Goal: Transaction & Acquisition: Purchase product/service

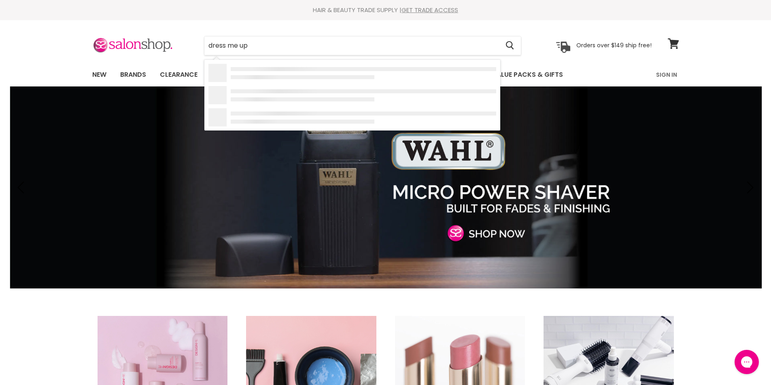
type input "dress me up"
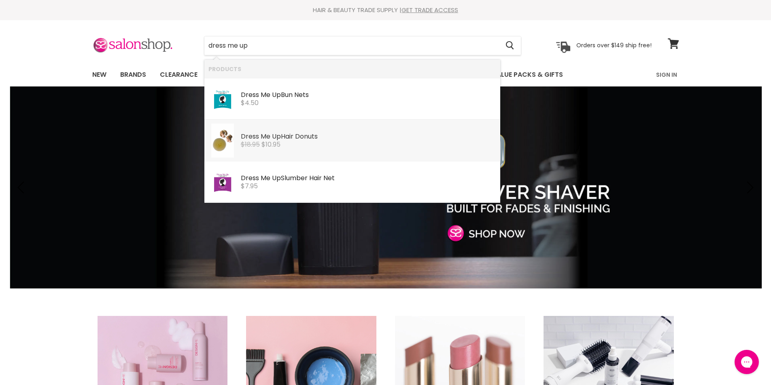
click at [241, 142] on s "$18.95" at bounding box center [250, 144] width 19 height 9
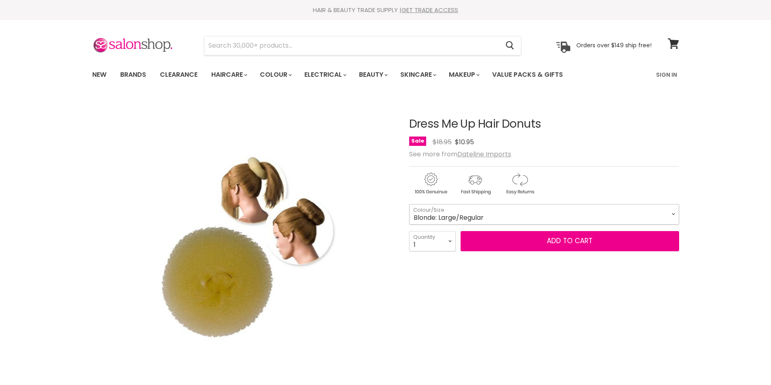
click at [675, 215] on select "Blonde: Large/Regular Blonde: Medium/Regular Blonde: Small/Thick Brown: Extra L…" at bounding box center [544, 214] width 270 height 20
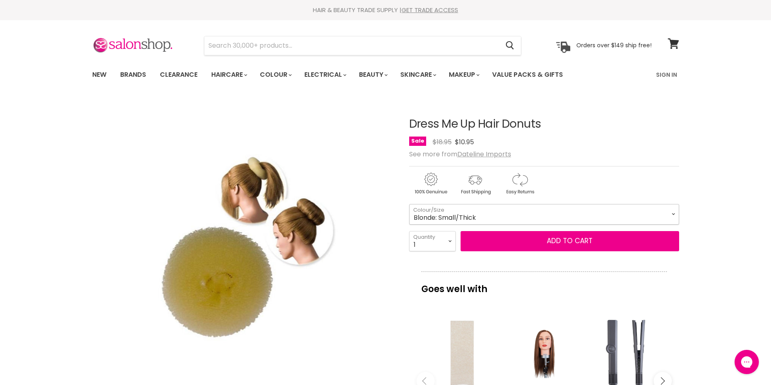
click at [409, 204] on select "Blonde: Large/Regular Blonde: Medium/Regular Blonde: Small/Thick Brown: Extra L…" at bounding box center [544, 214] width 270 height 20
select select "Blonde: Small/Thick"
click at [669, 213] on select "Blonde: Large/Regular Blonde: Medium/Regular Blonde: Small/Thick Brown: Extra L…" at bounding box center [544, 214] width 270 height 20
